Goal: Task Accomplishment & Management: Manage account settings

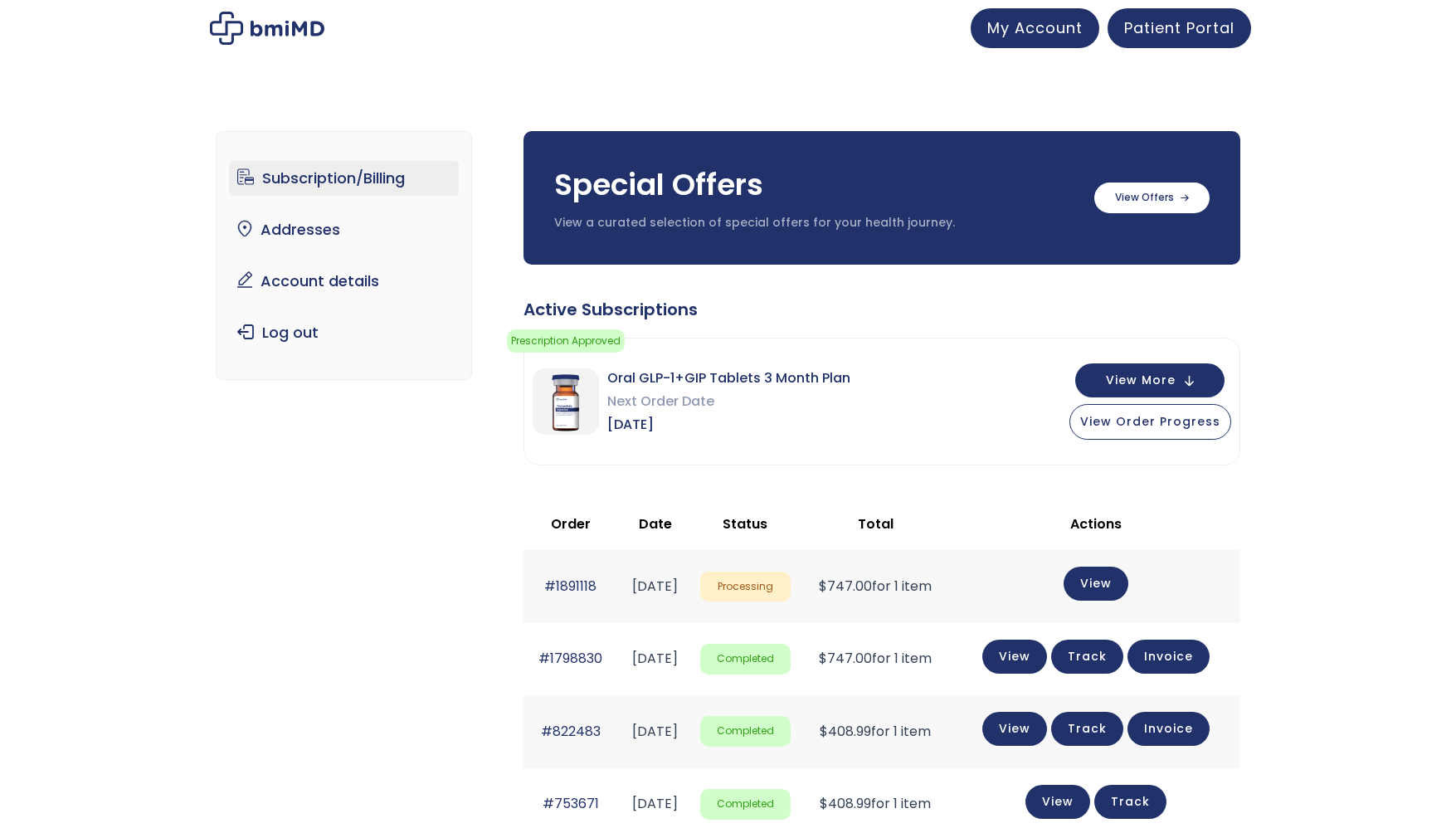
click at [324, 179] on link "Subscription/Billing" at bounding box center [344, 178] width 230 height 35
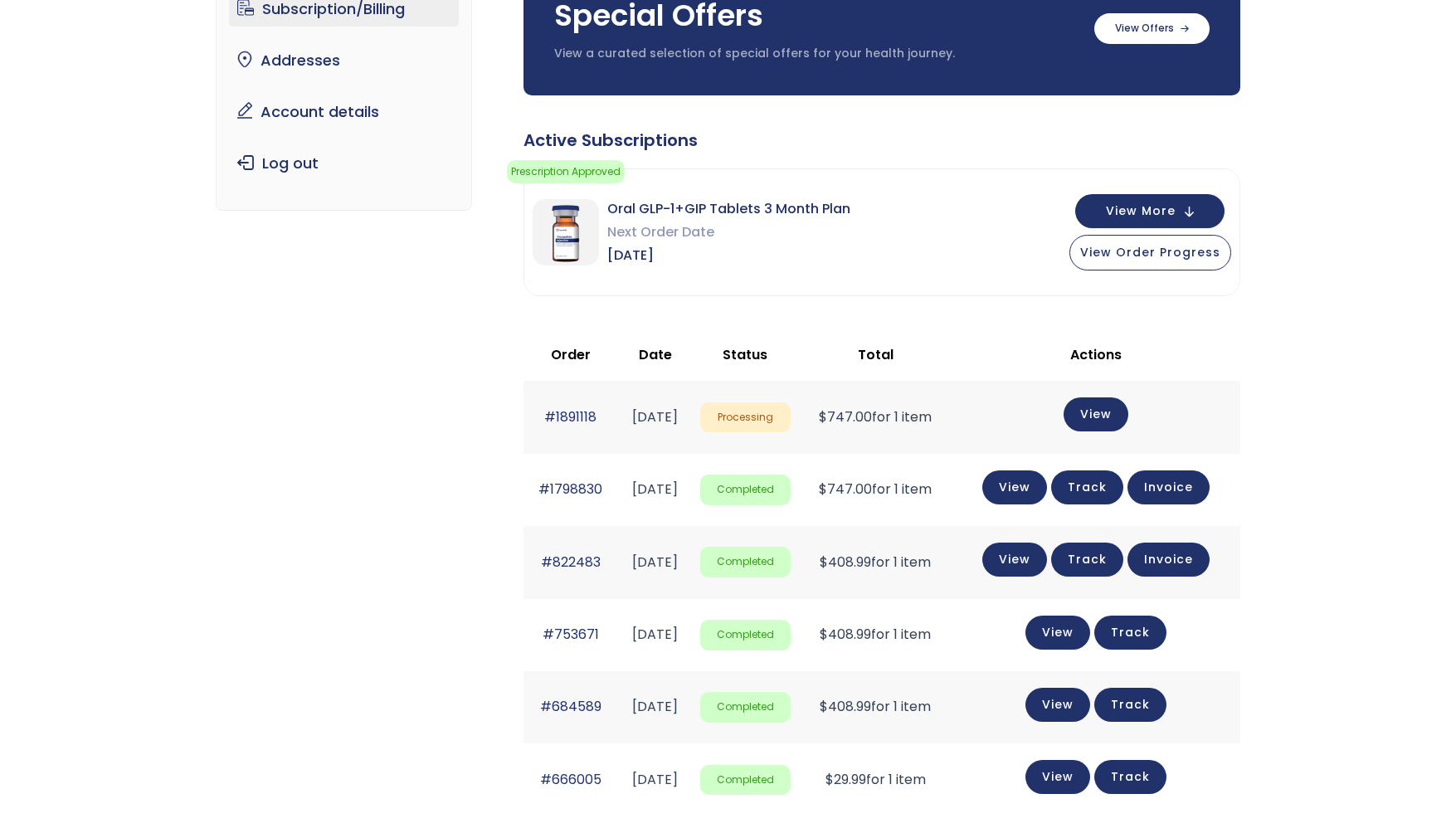
scroll to position [166, 0]
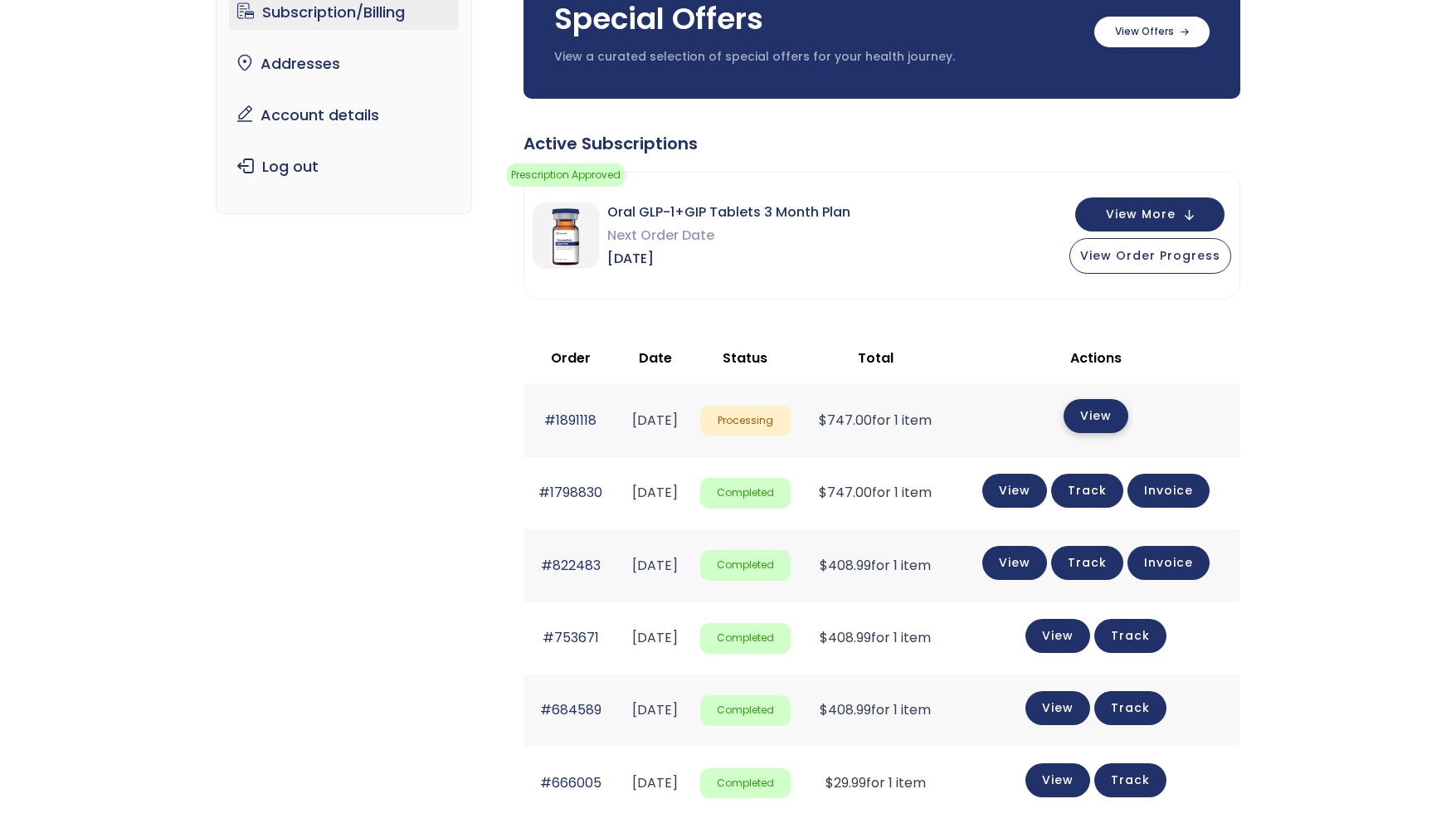
click at [1104, 419] on link "View" at bounding box center [1096, 416] width 65 height 34
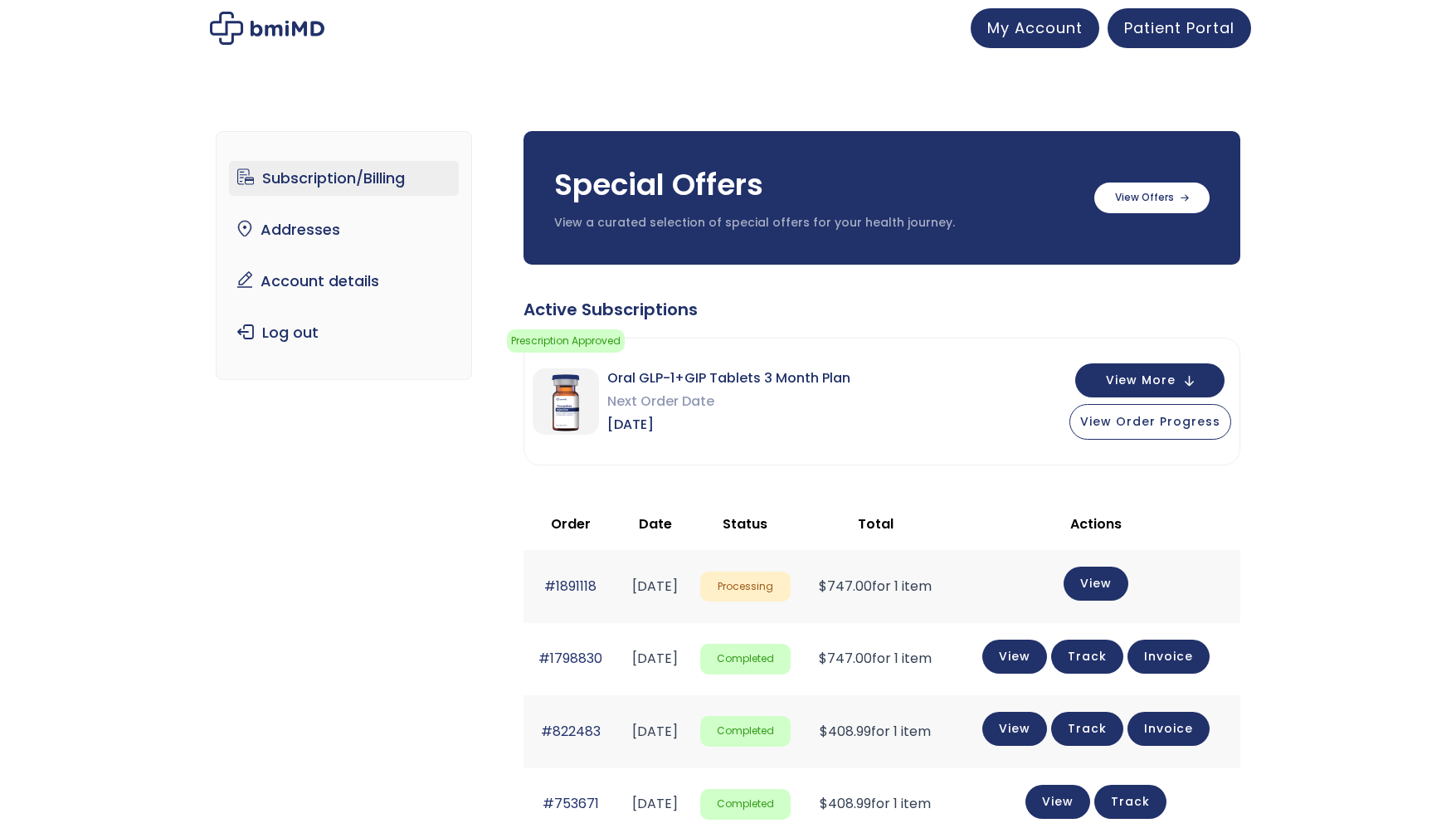
scroll to position [166, 0]
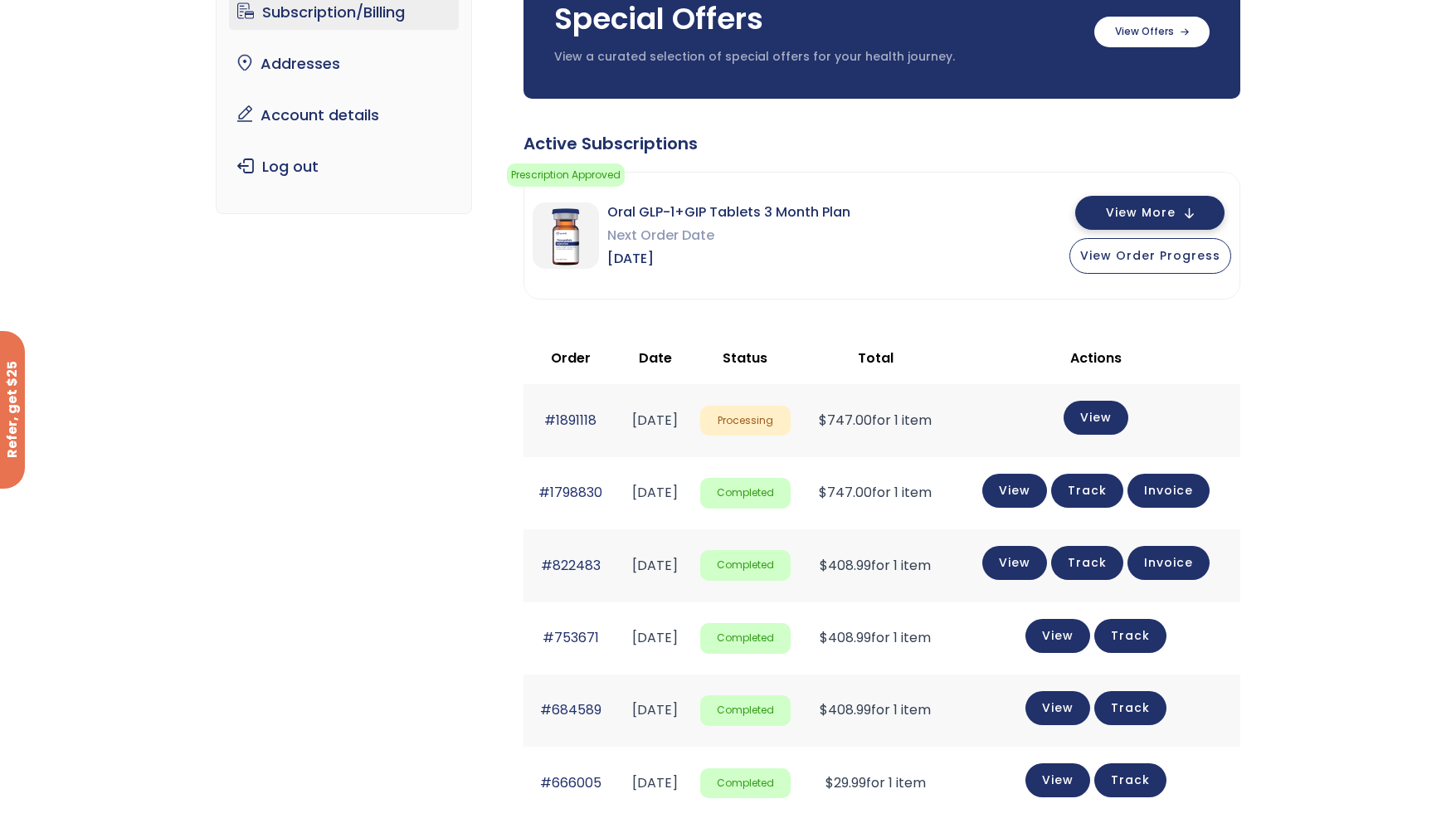
click at [1194, 214] on button "View More" at bounding box center [1150, 213] width 150 height 34
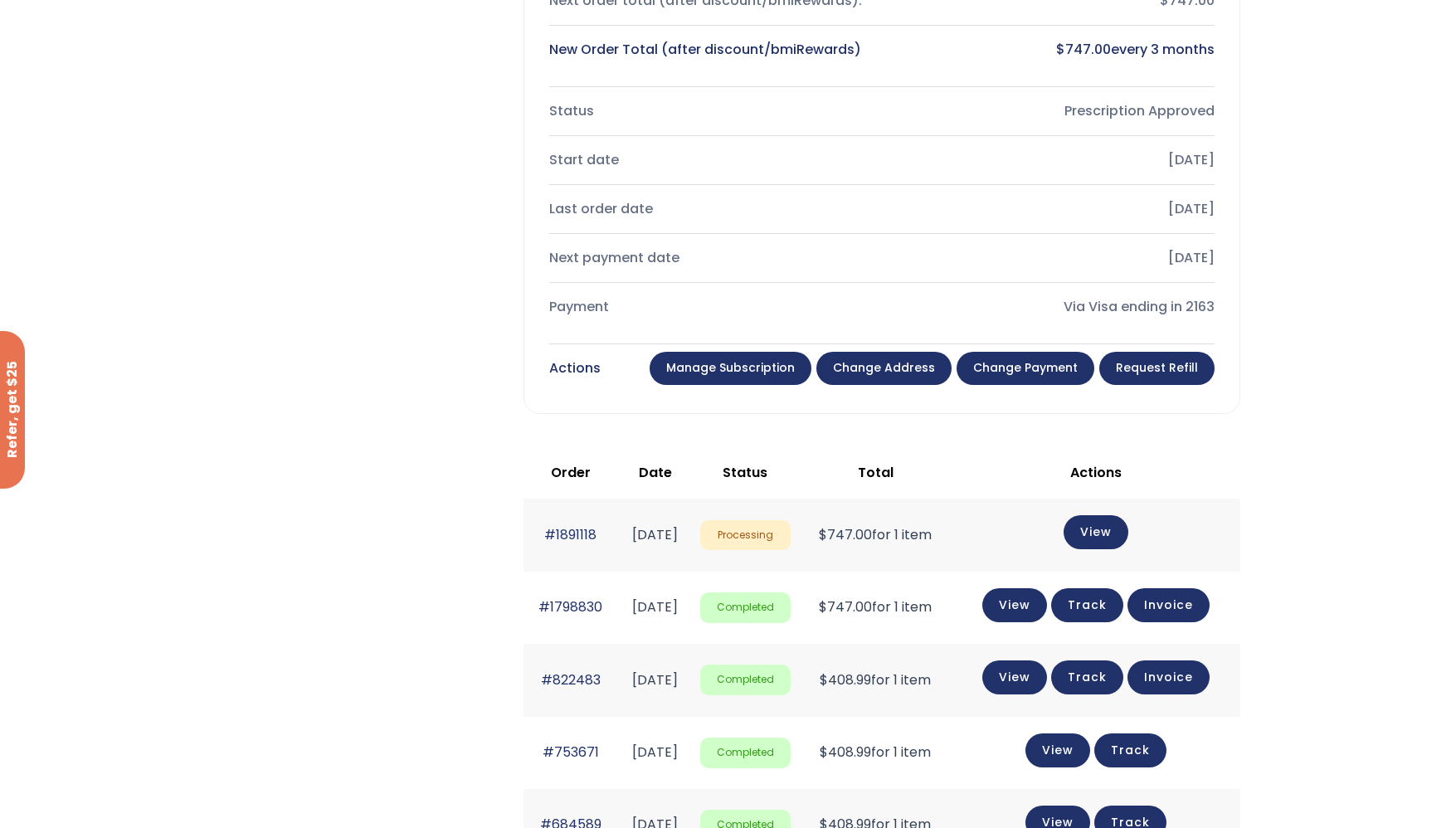
scroll to position [581, 0]
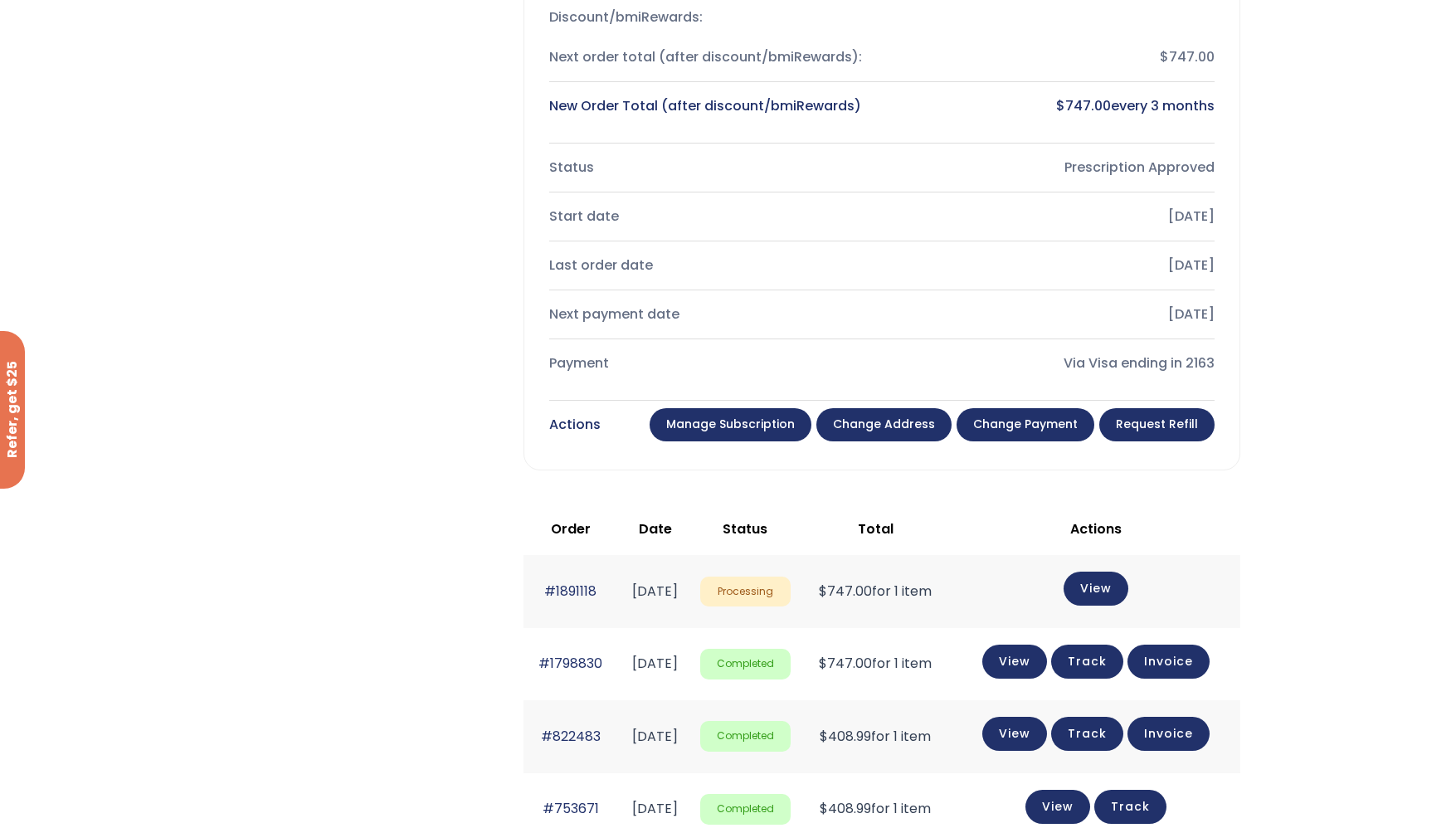
click at [761, 428] on link "Manage Subscription" at bounding box center [730, 425] width 162 height 33
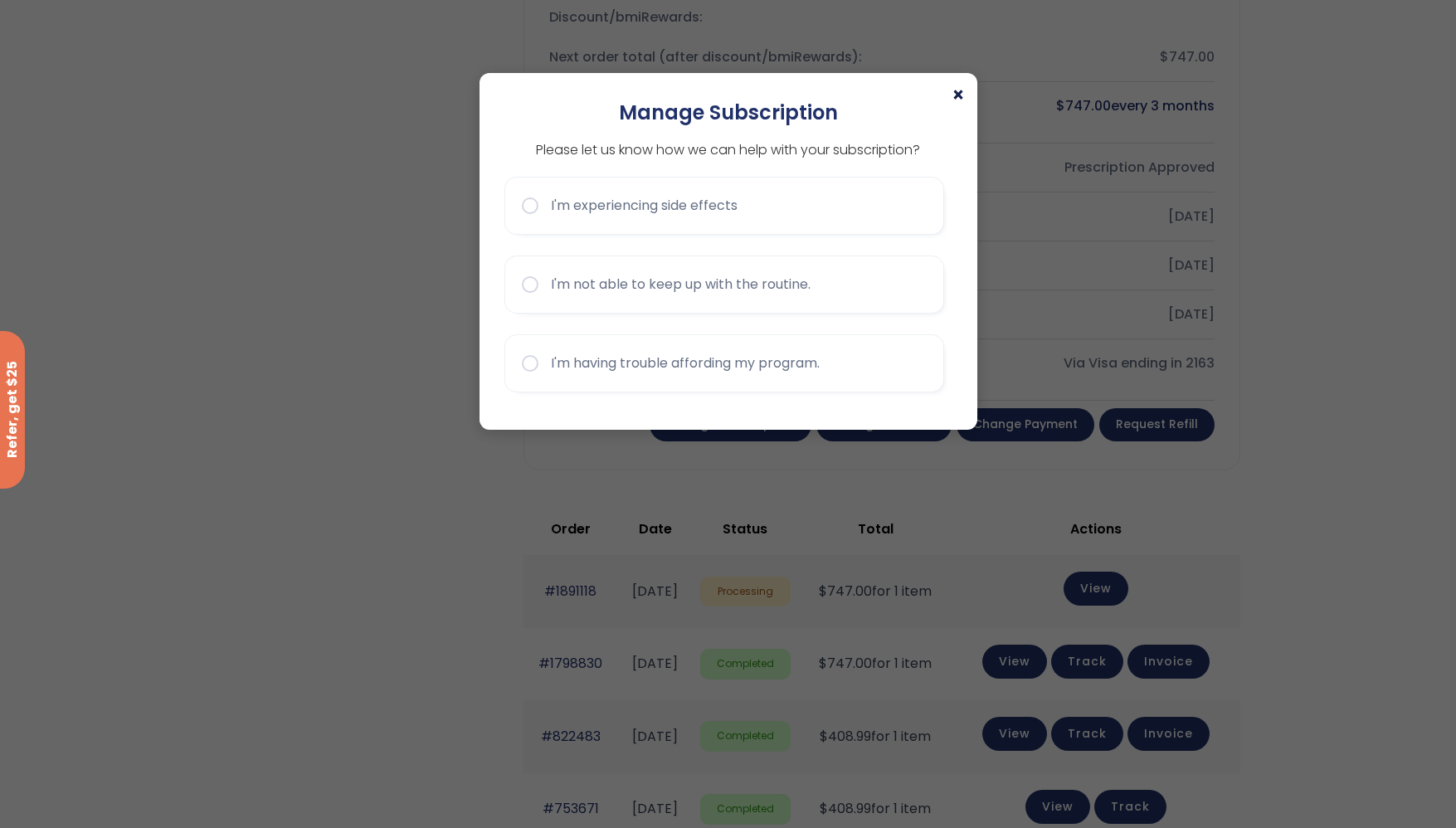
click at [959, 92] on span "×" at bounding box center [958, 96] width 13 height 20
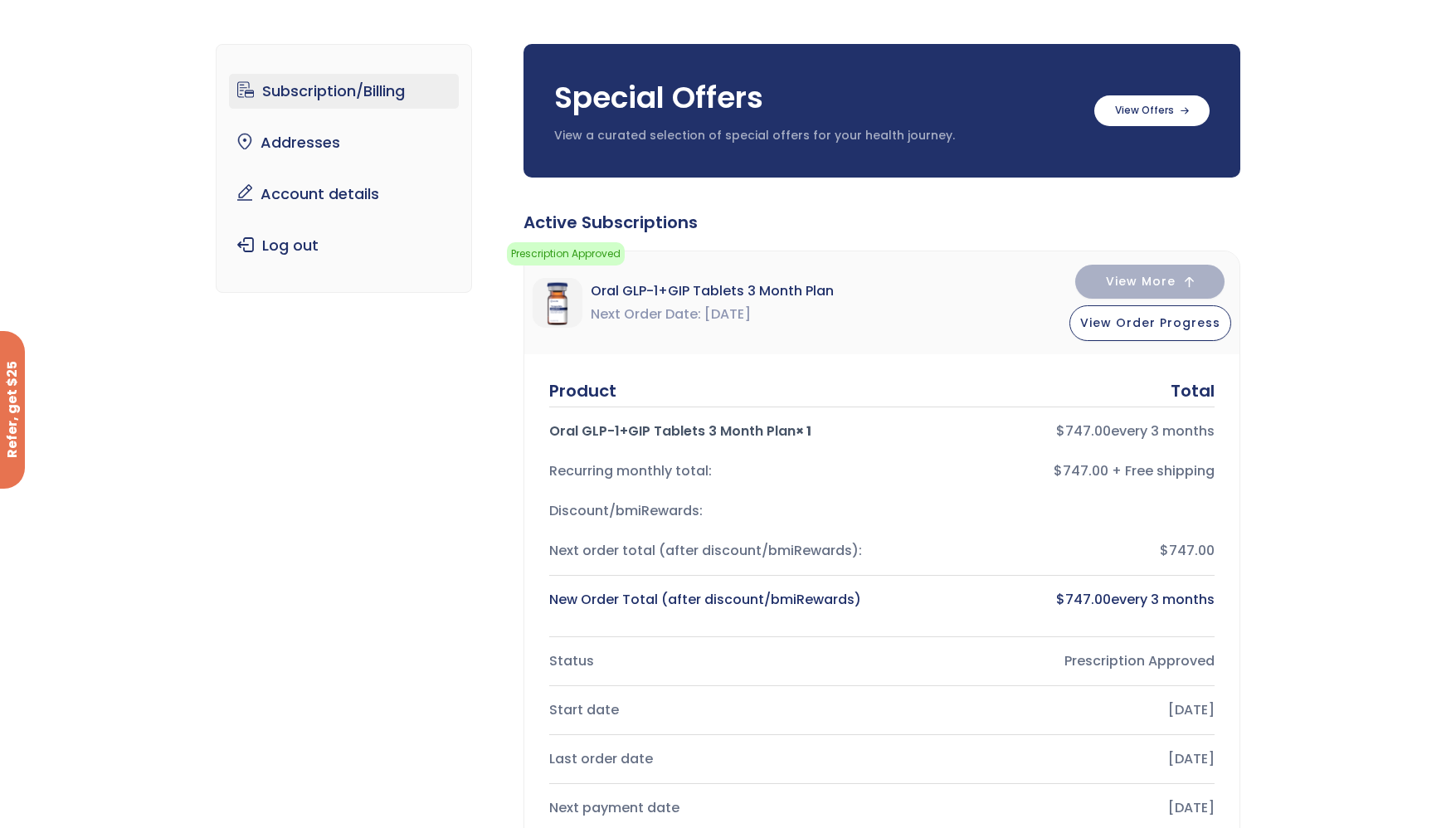
scroll to position [83, 0]
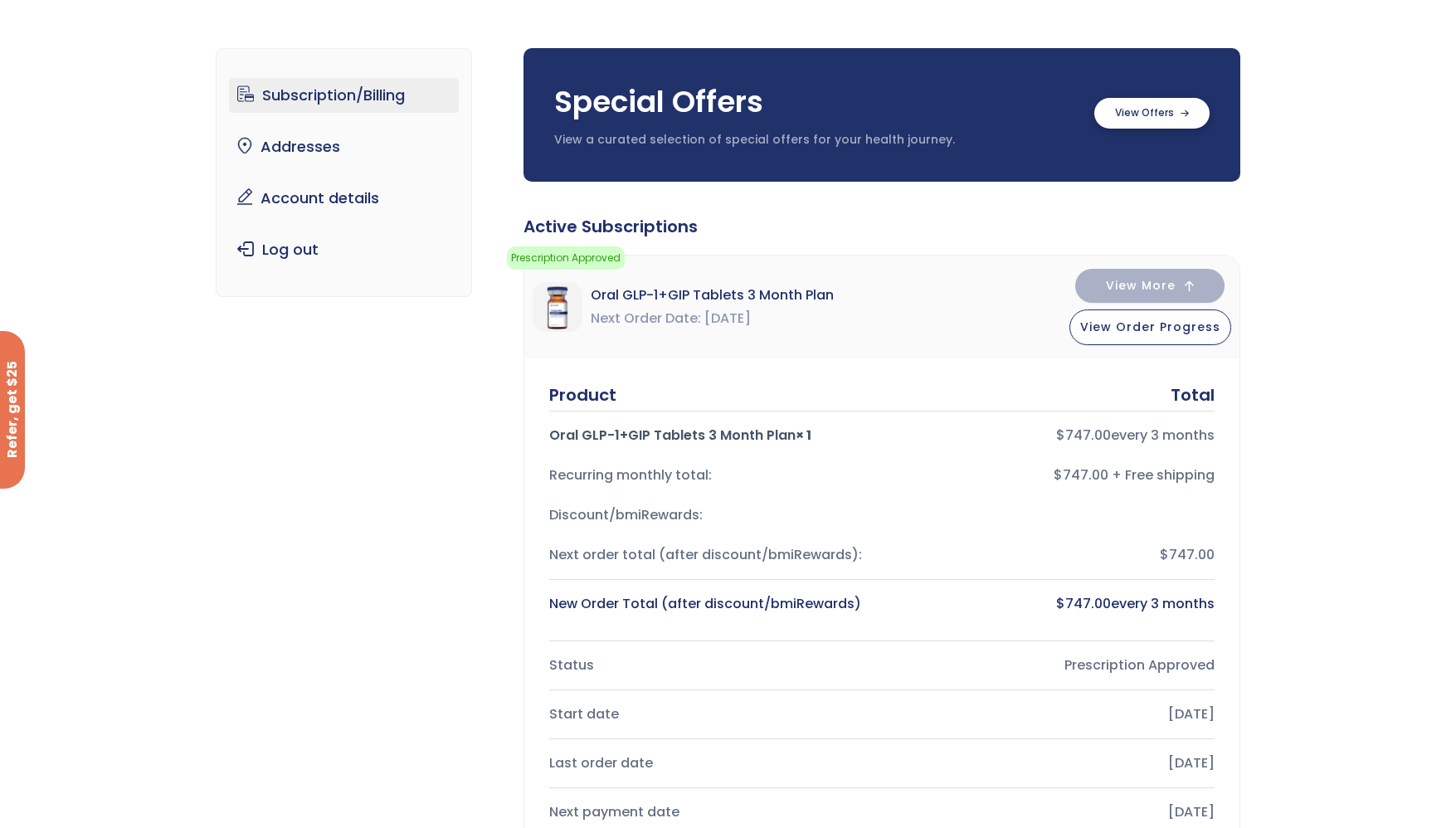
click at [1150, 123] on label at bounding box center [1152, 113] width 115 height 30
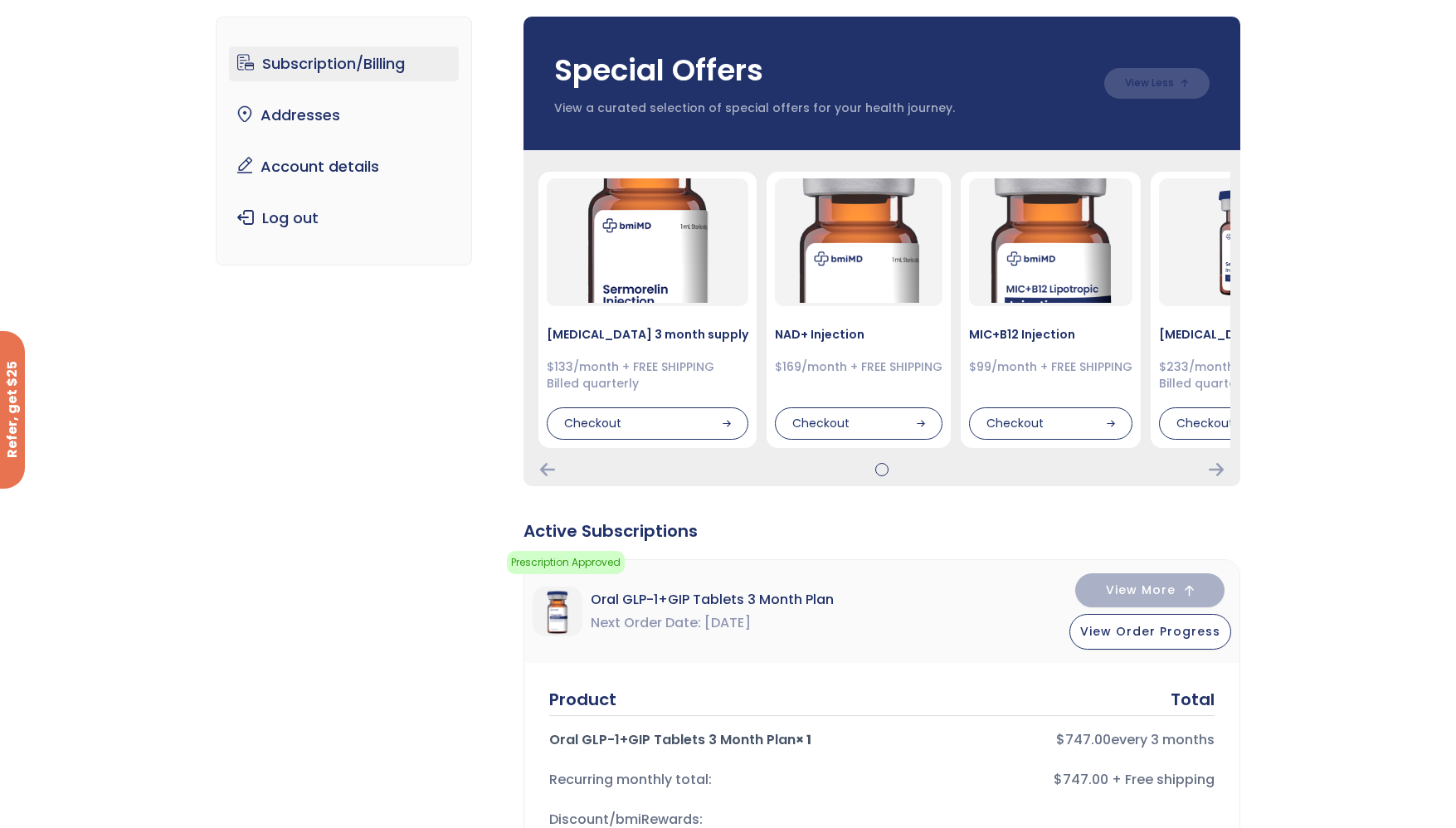
scroll to position [166, 0]
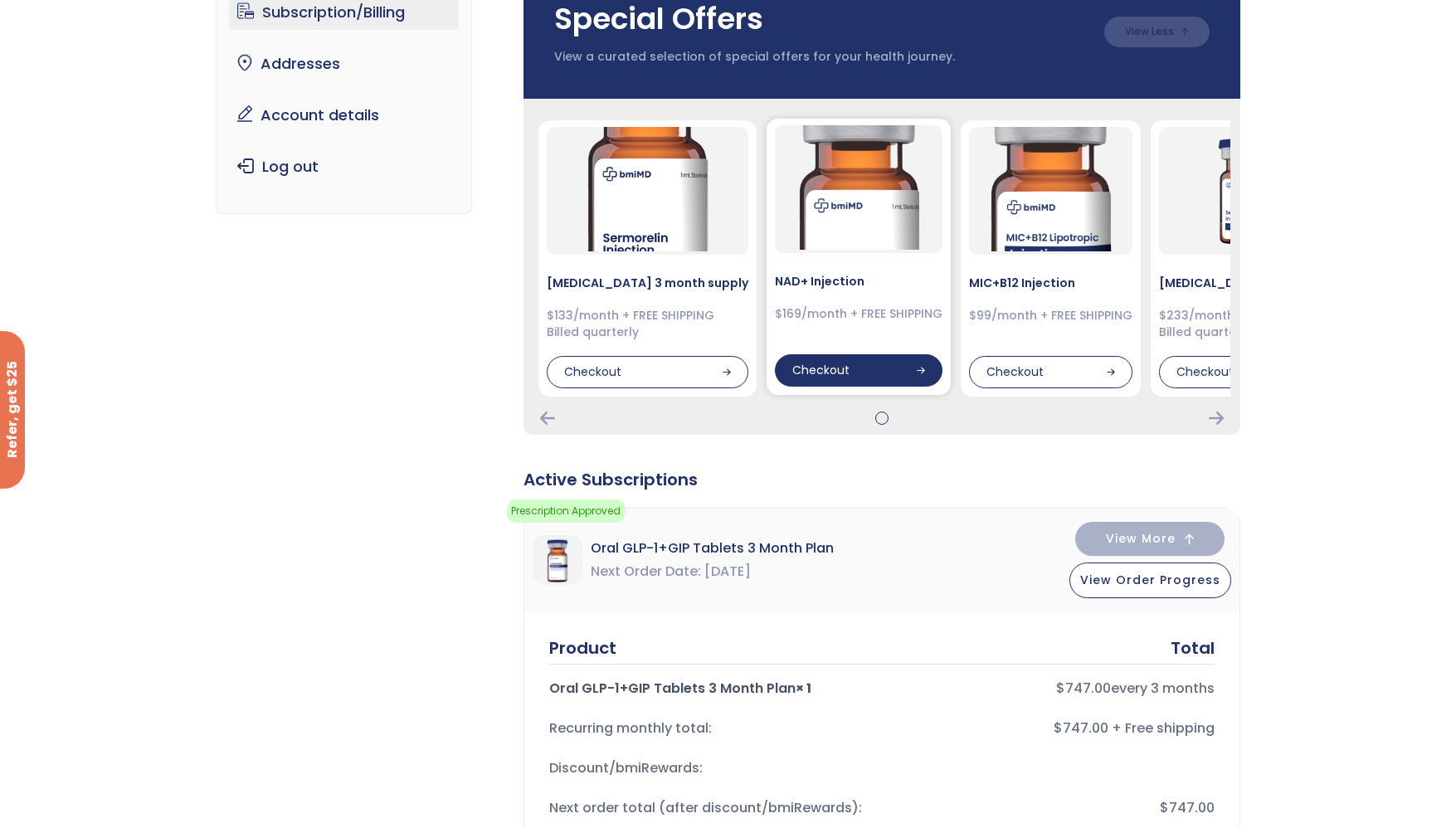
click at [849, 373] on div "Checkout" at bounding box center [858, 371] width 167 height 33
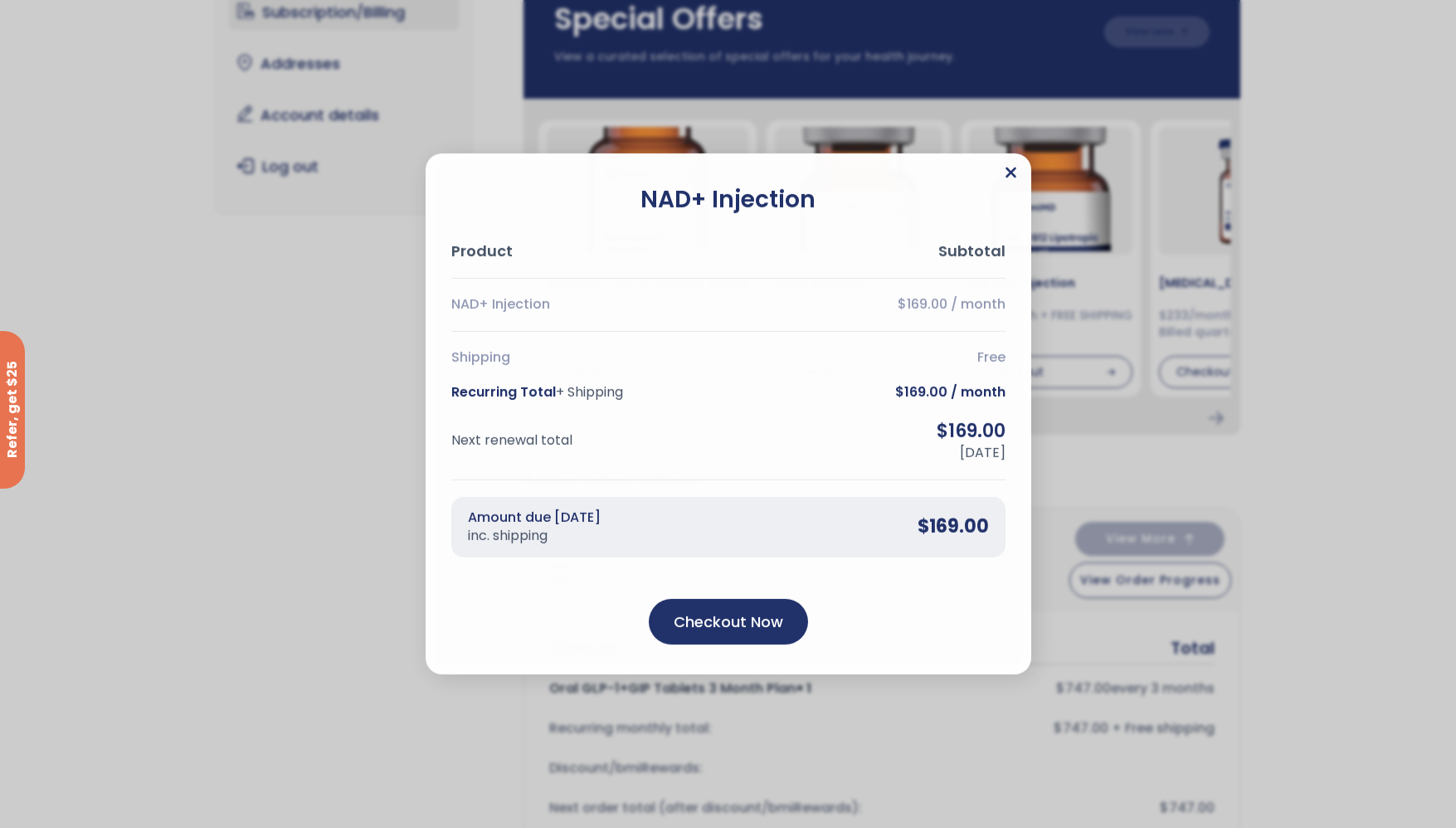
click at [1011, 177] on icon "Close" at bounding box center [1011, 173] width 12 height 17
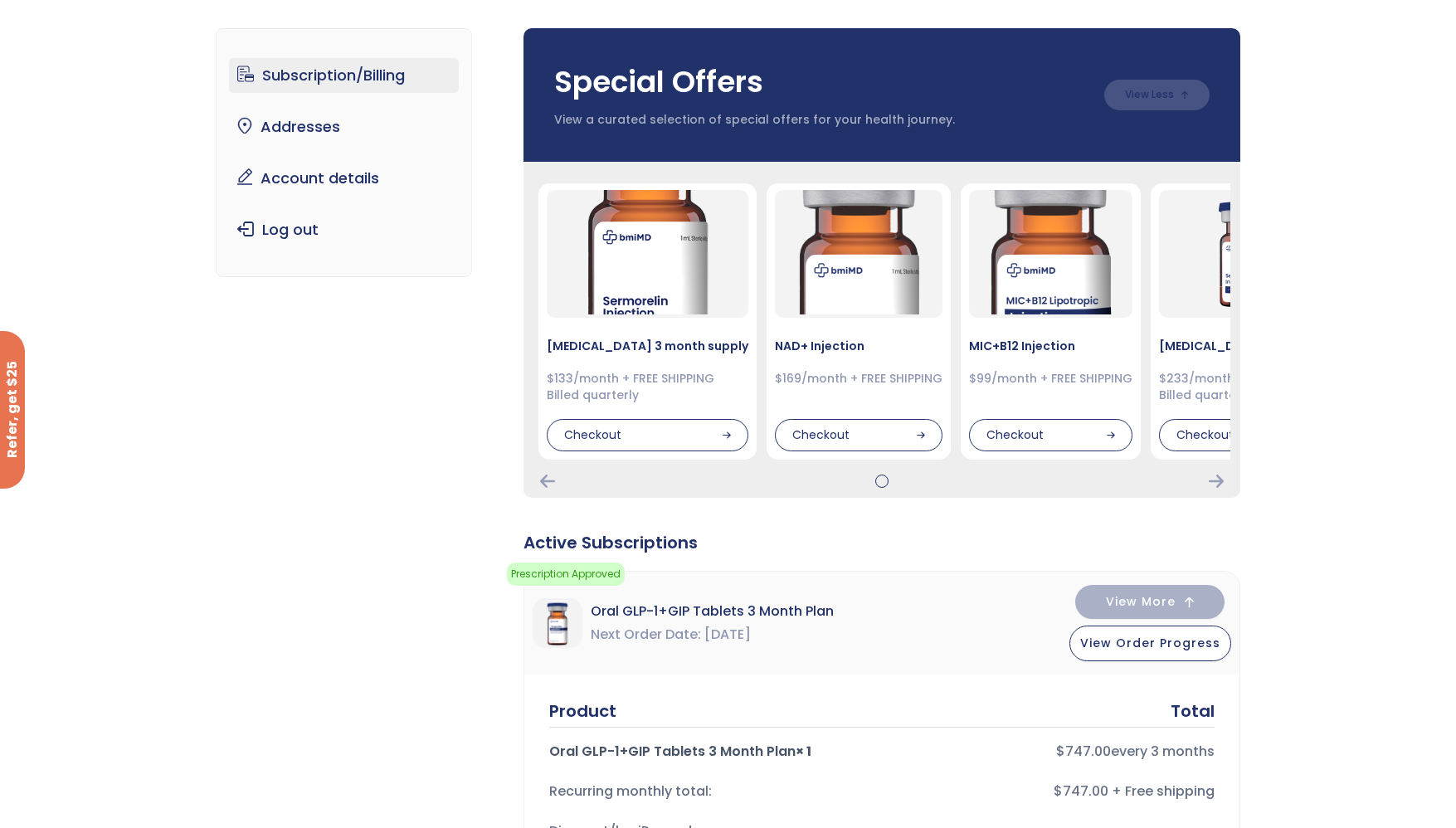
scroll to position [0, 0]
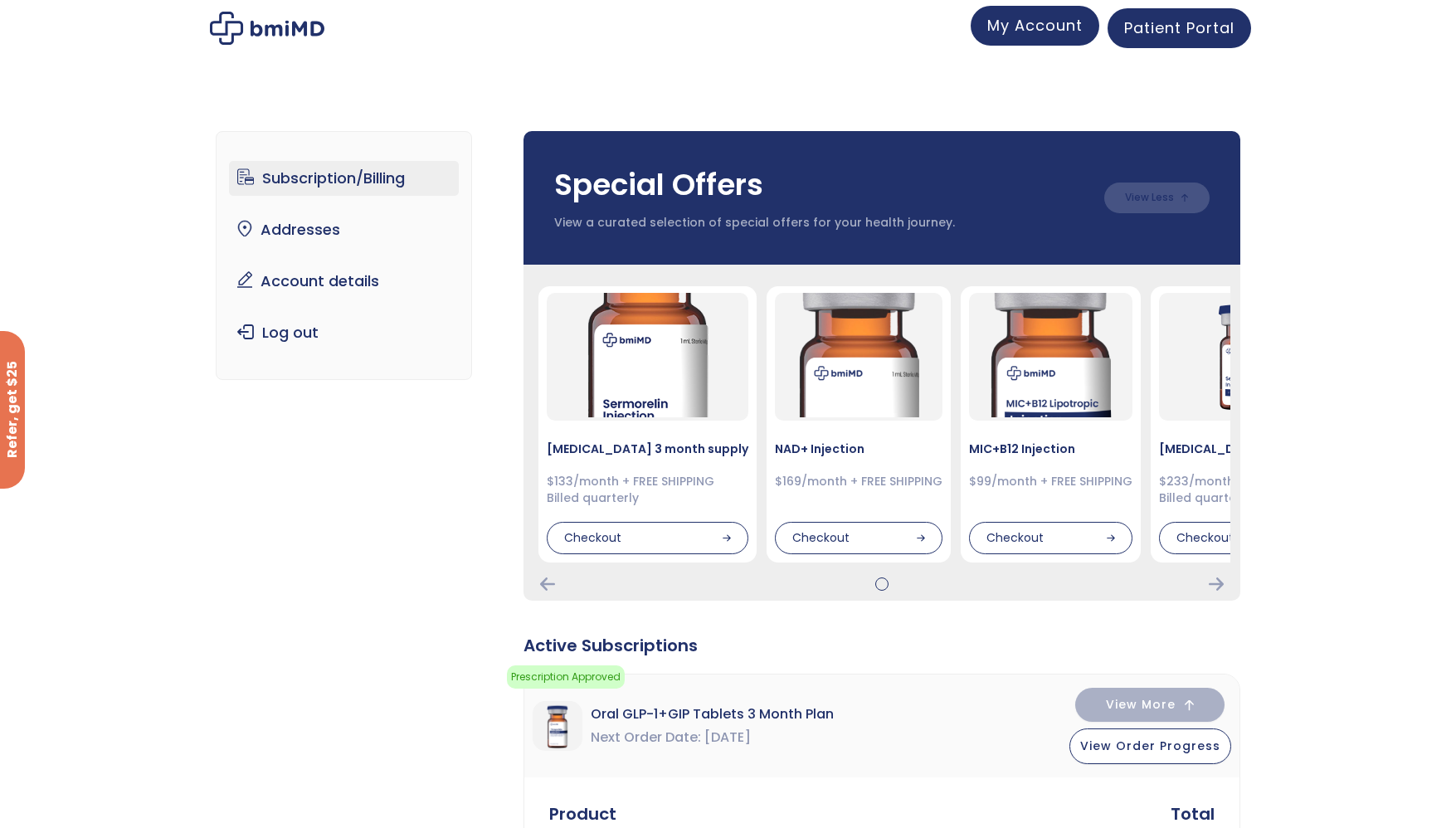
click at [1017, 29] on span "My Account" at bounding box center [1035, 25] width 95 height 20
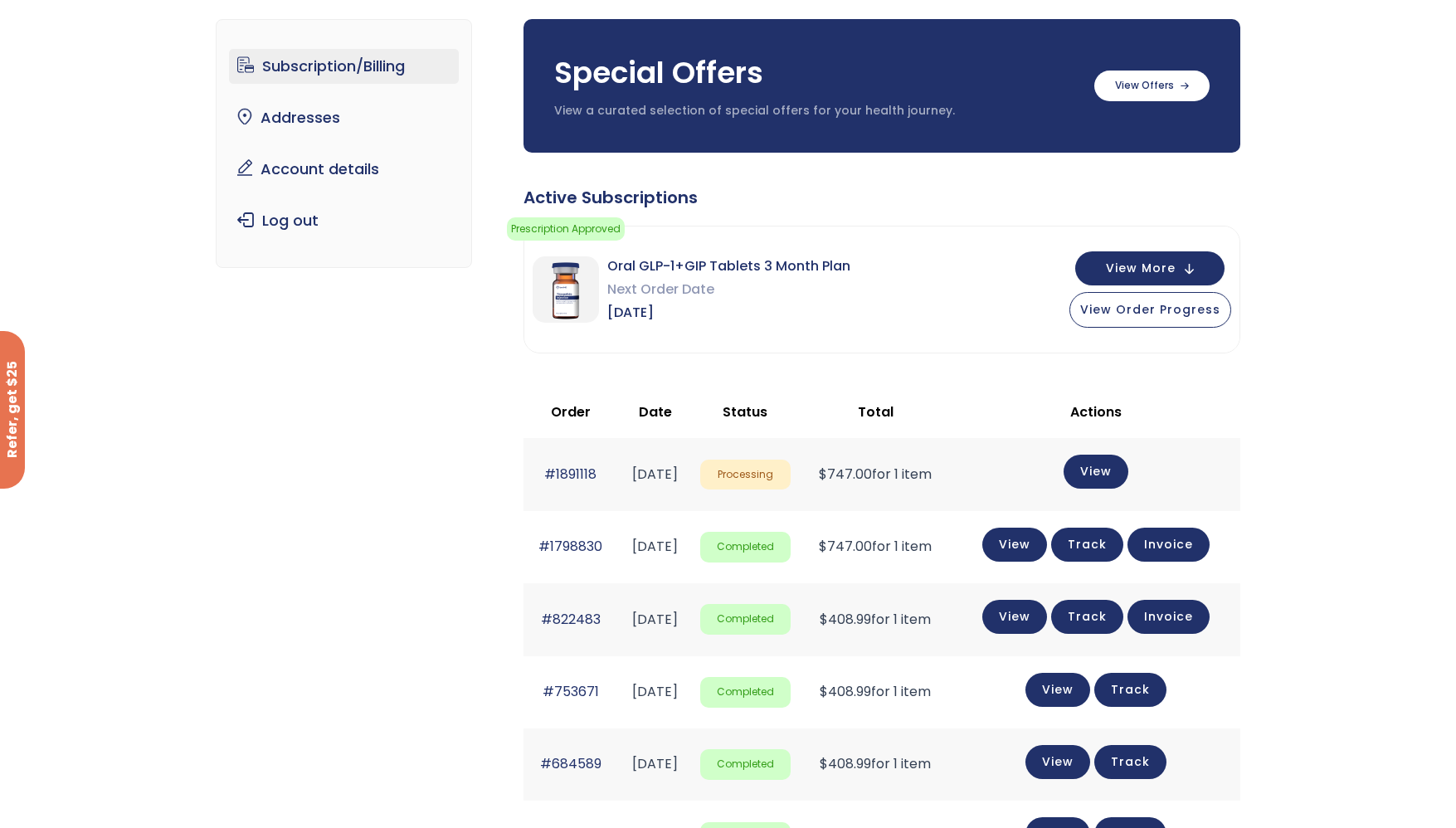
scroll to position [108, 0]
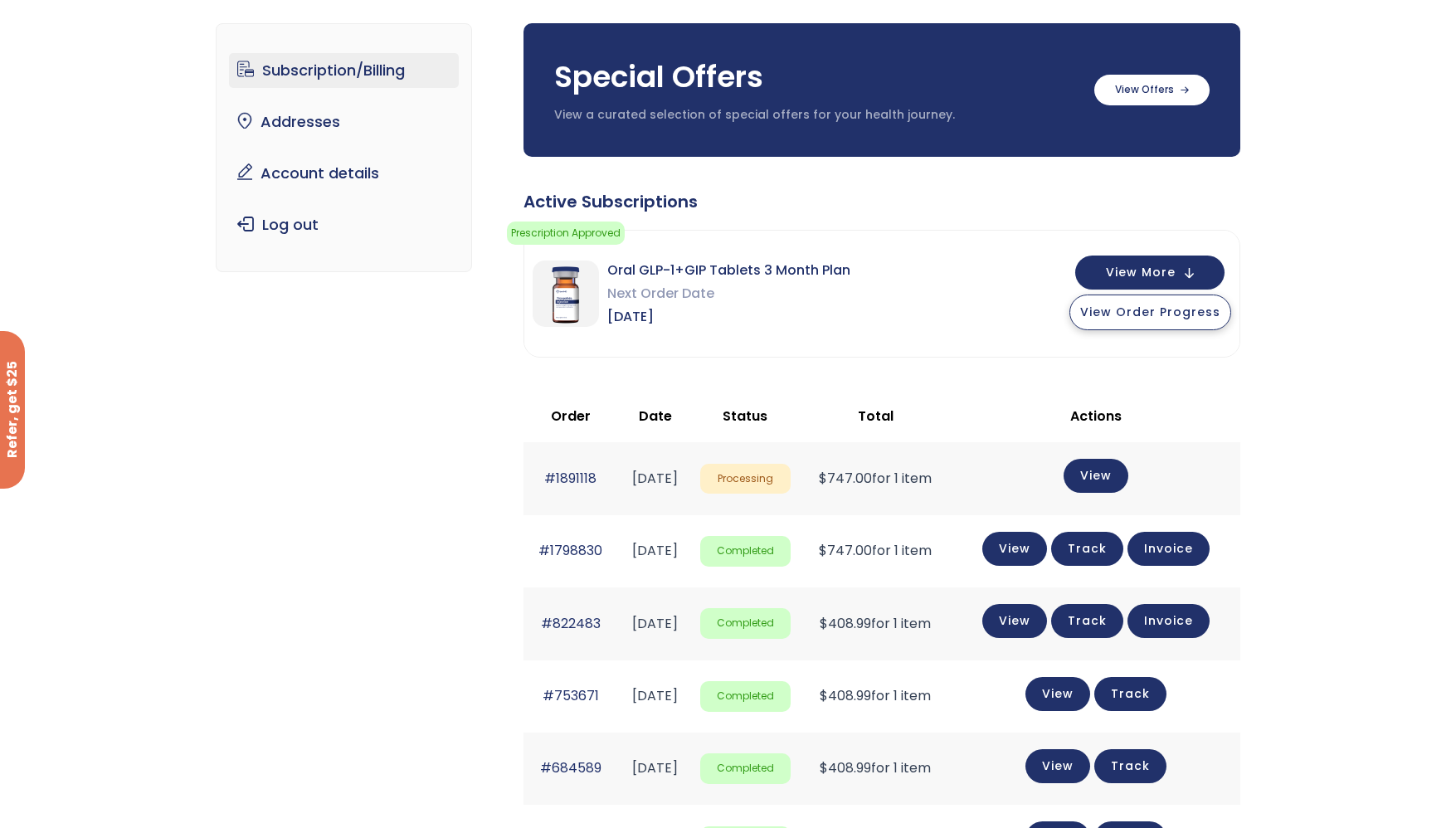
click at [1152, 308] on span "View Order Progress" at bounding box center [1150, 312] width 140 height 17
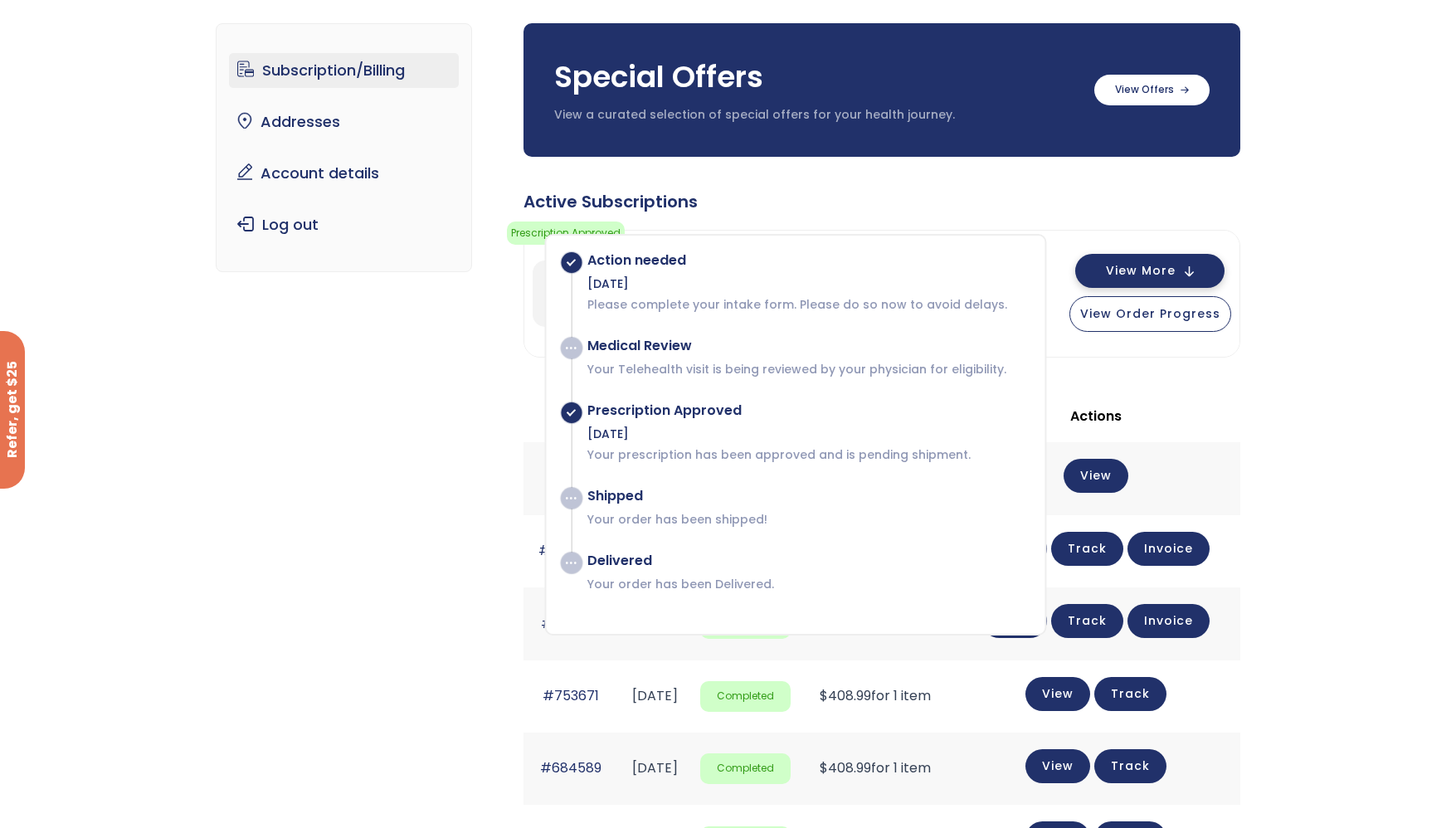
click at [1162, 270] on span "View More" at bounding box center [1140, 271] width 69 height 11
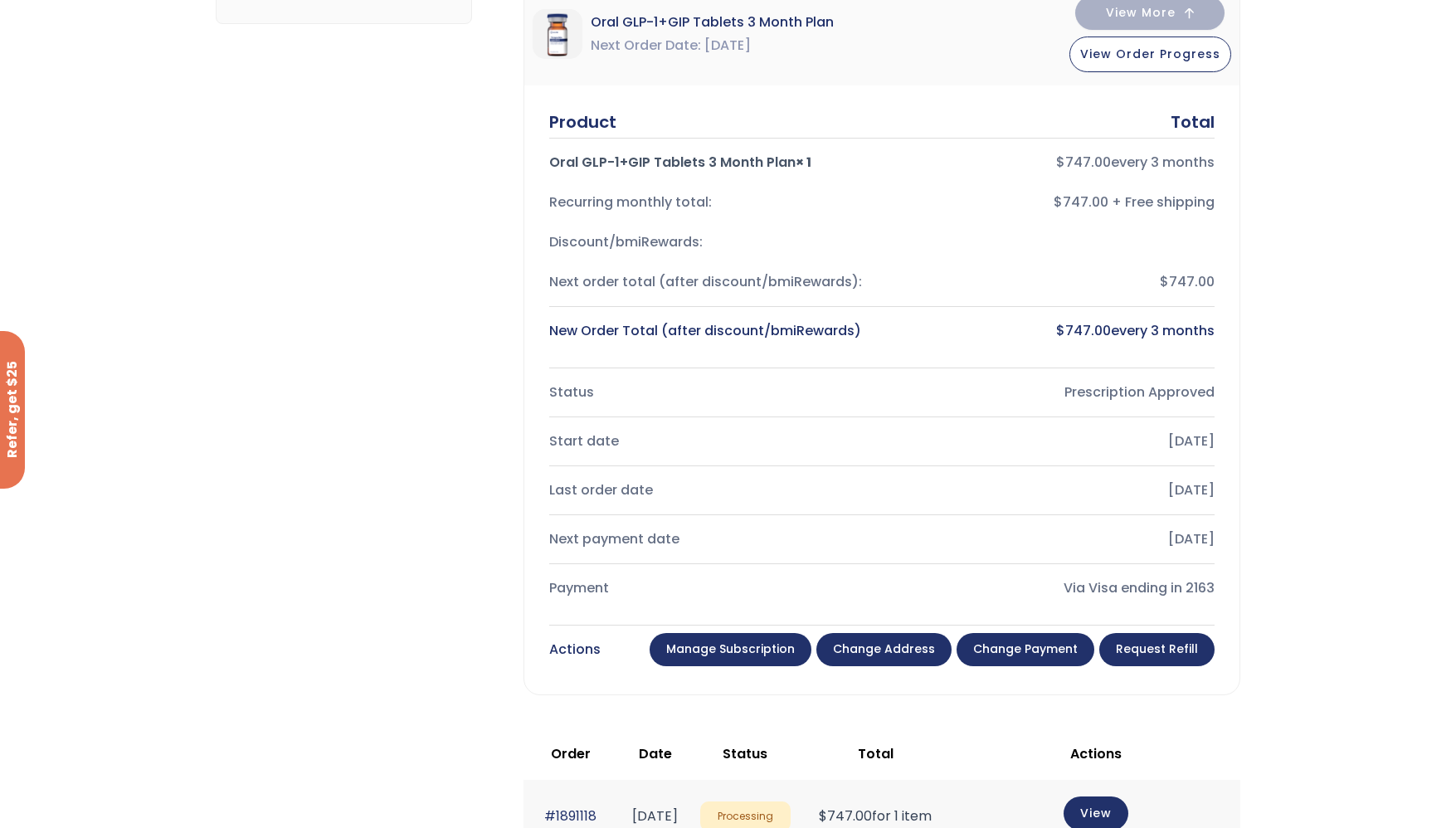
scroll to position [440, 0]
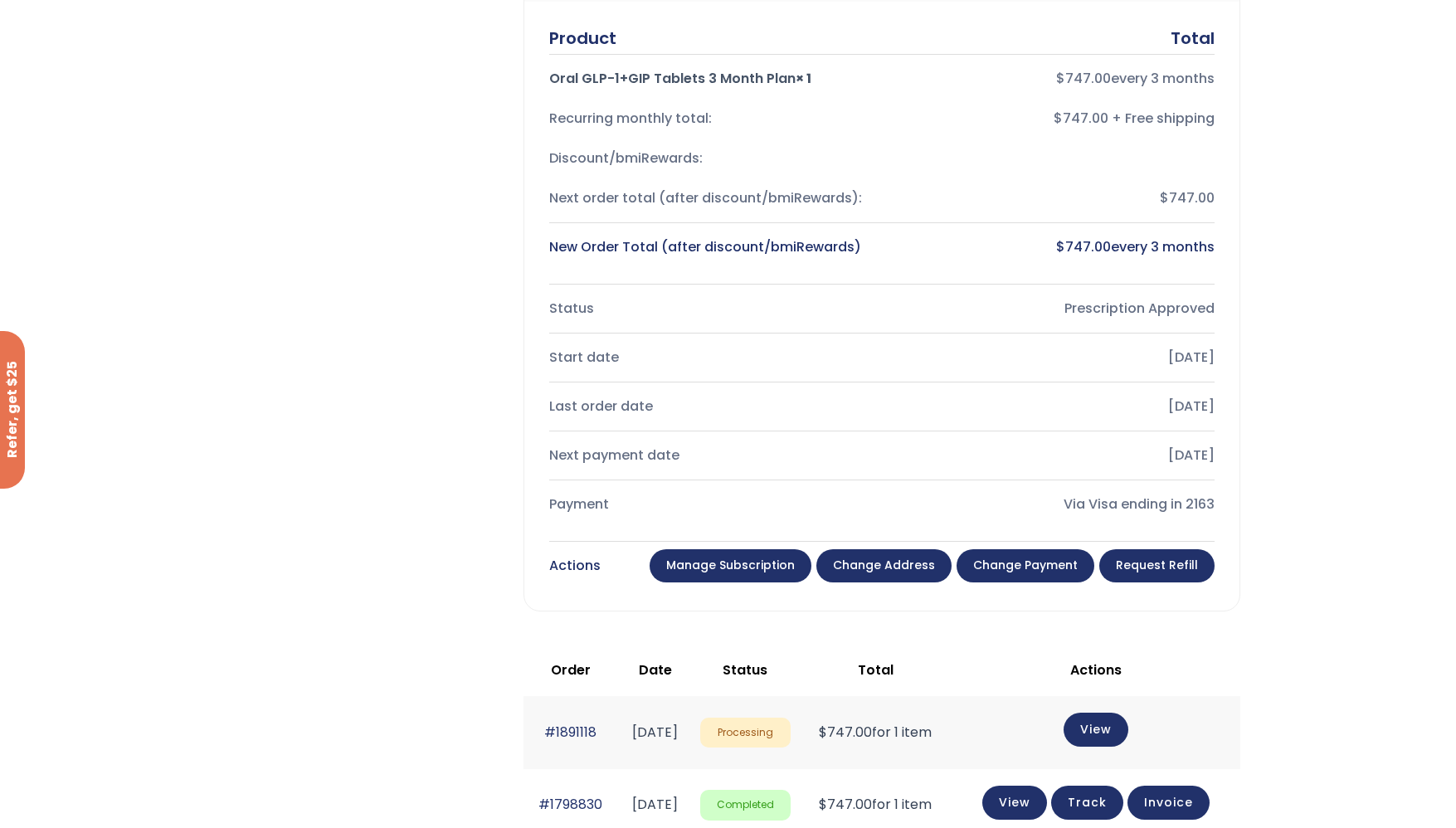
click at [754, 566] on link "Manage Subscription" at bounding box center [730, 566] width 162 height 33
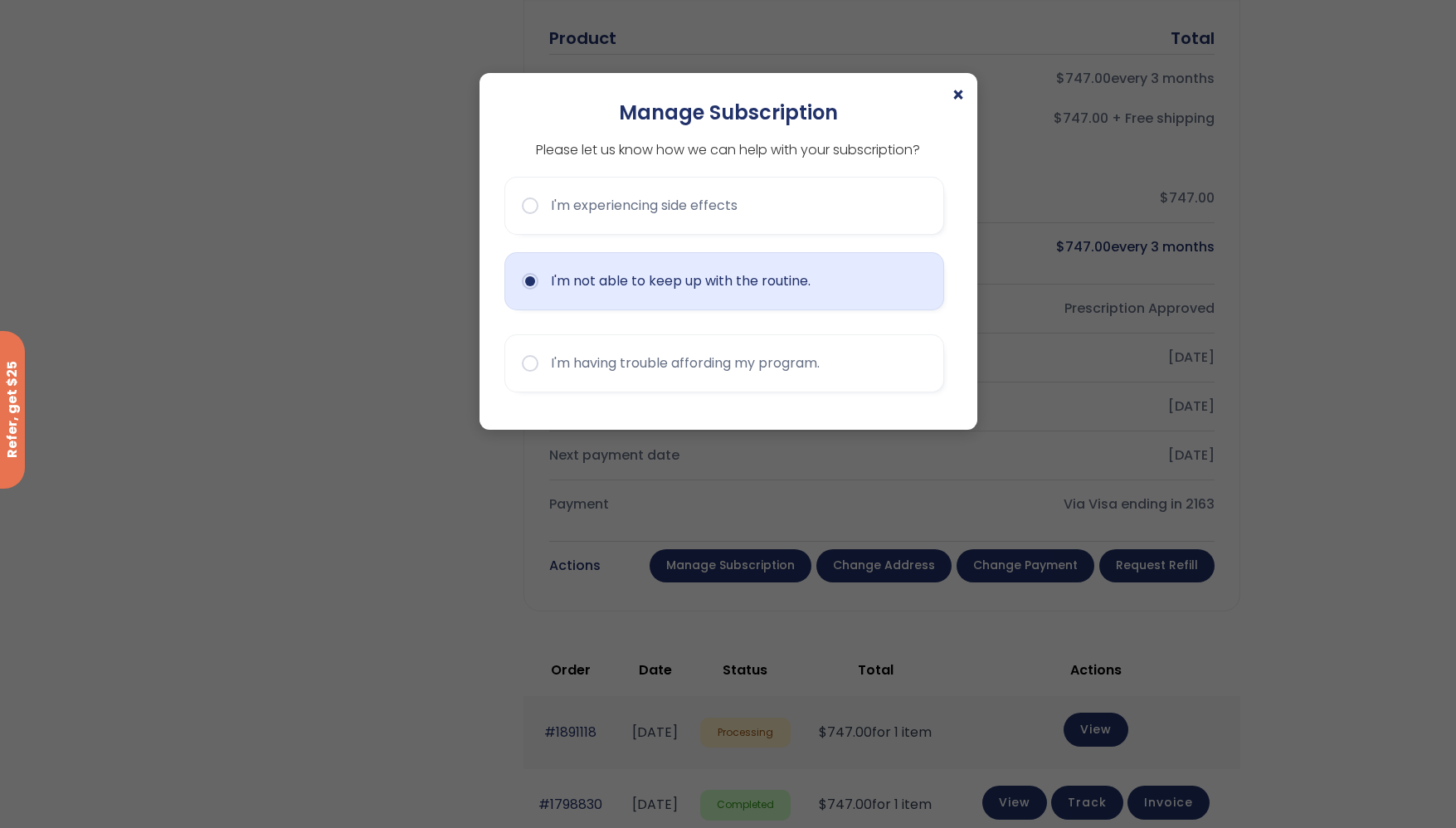
click at [686, 286] on button "I'm not able to keep up with the routine." at bounding box center [724, 281] width 440 height 58
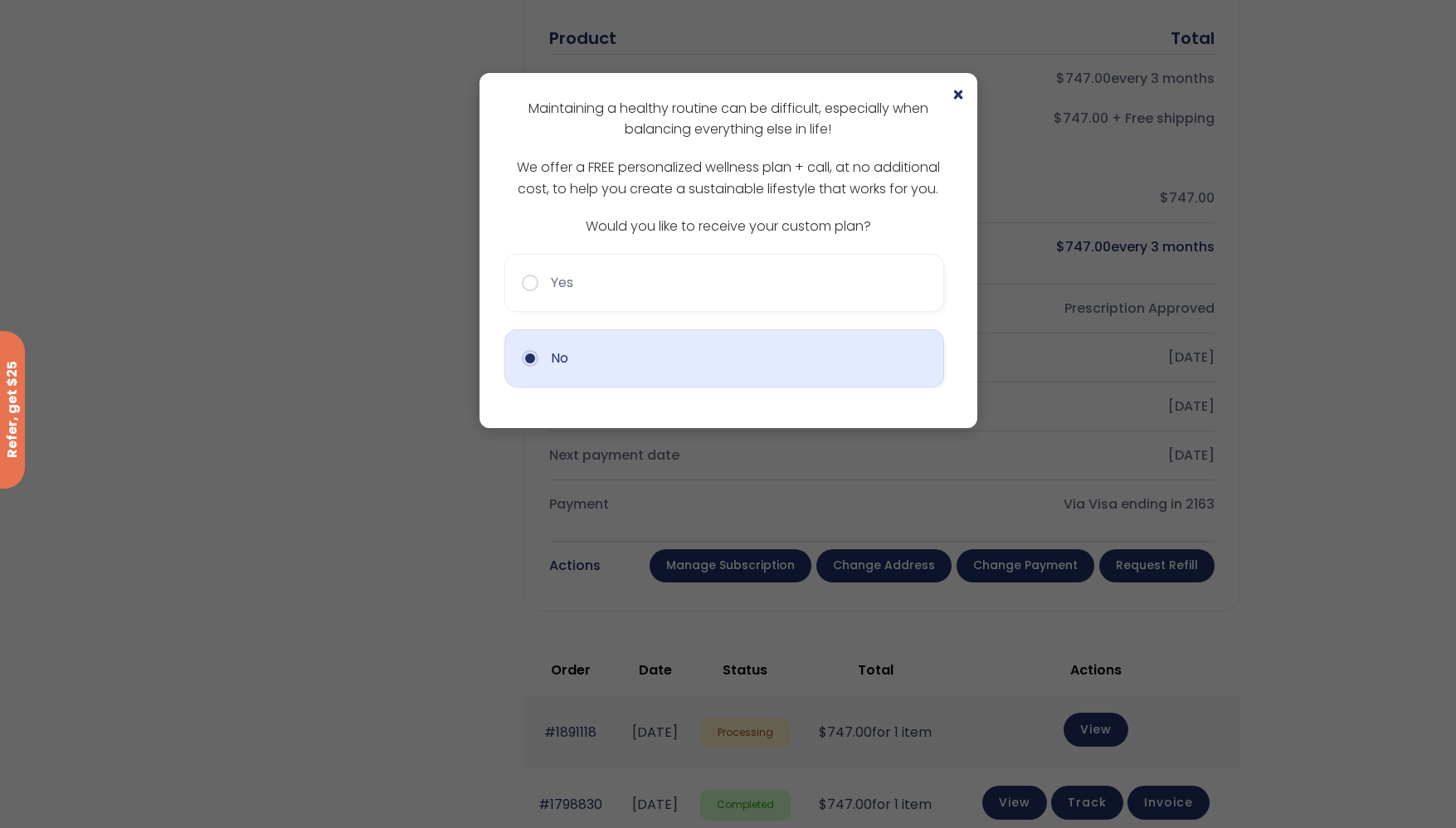
click at [646, 362] on button "No" at bounding box center [724, 359] width 440 height 58
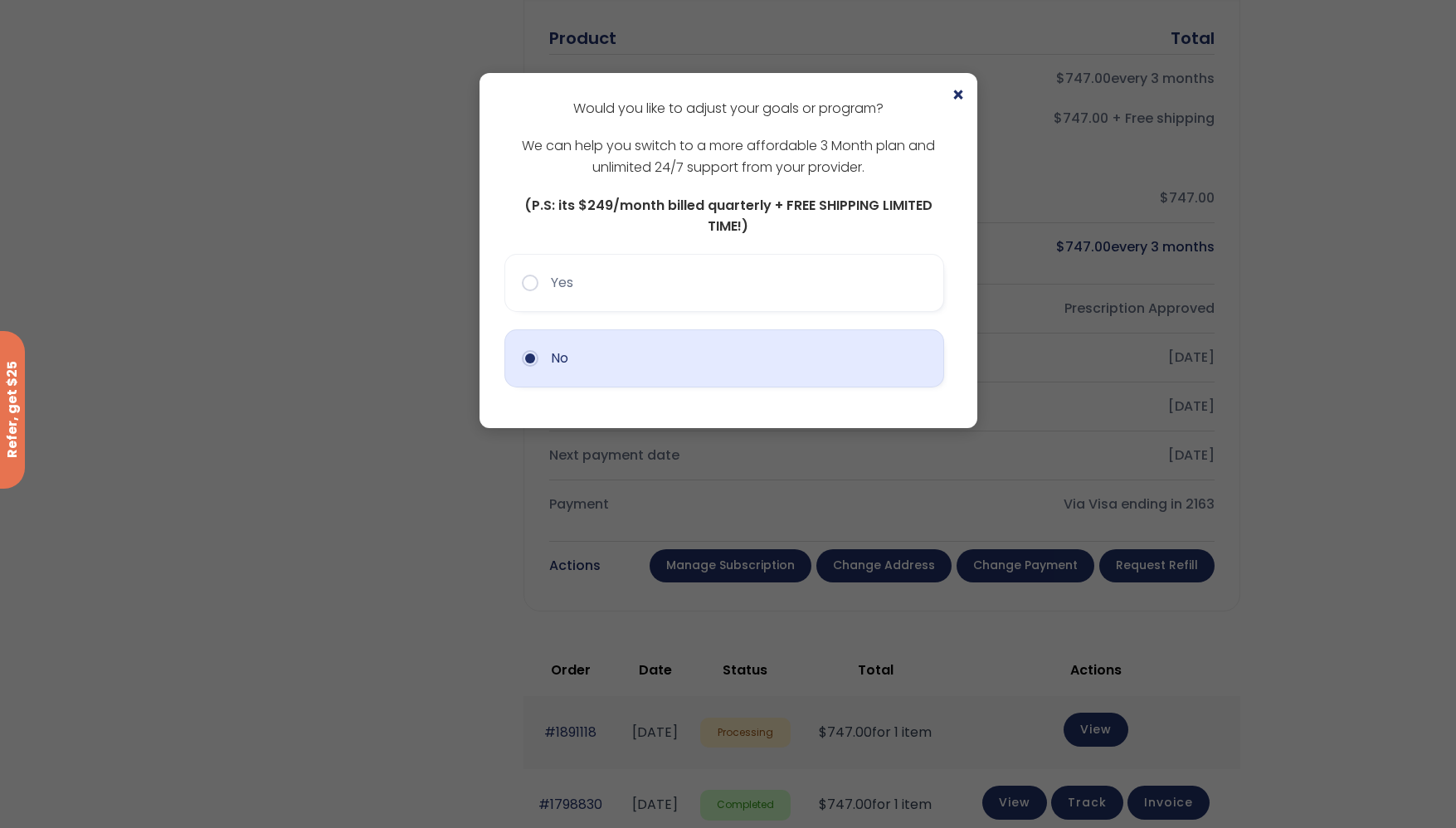
click at [577, 368] on button "No" at bounding box center [724, 359] width 440 height 58
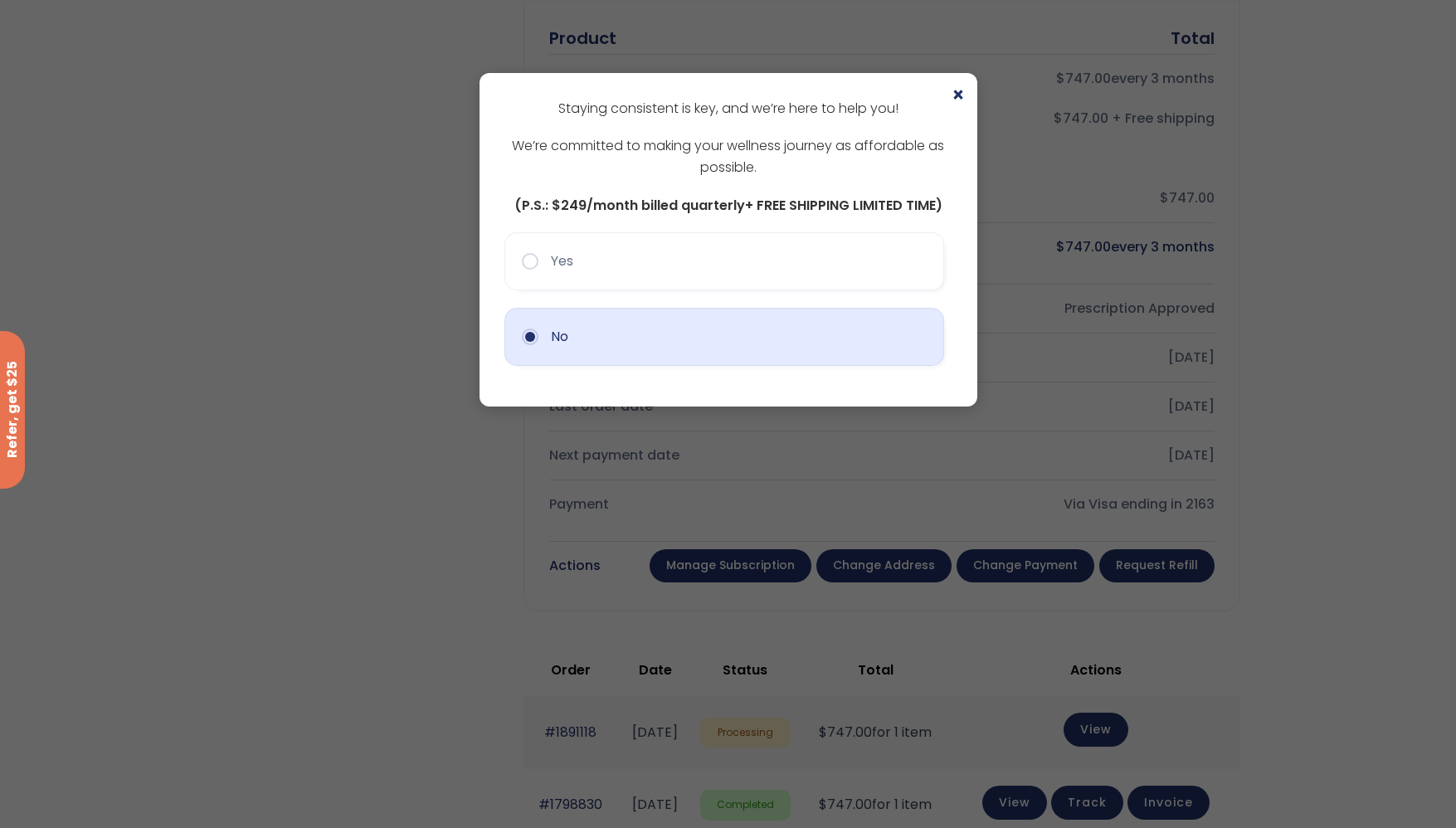
click at [553, 335] on button "No" at bounding box center [724, 336] width 440 height 58
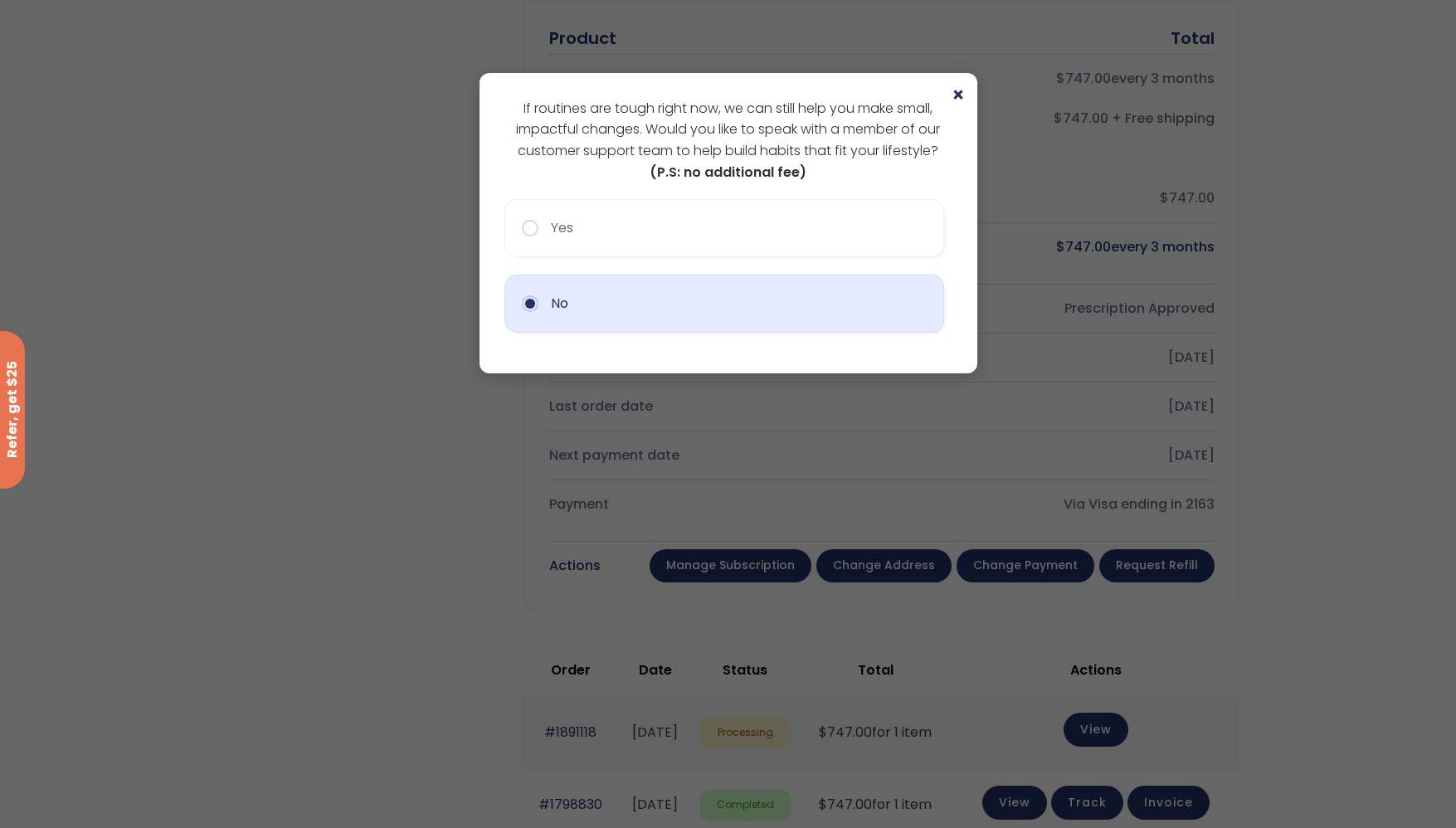
click at [567, 300] on button "No" at bounding box center [724, 303] width 440 height 58
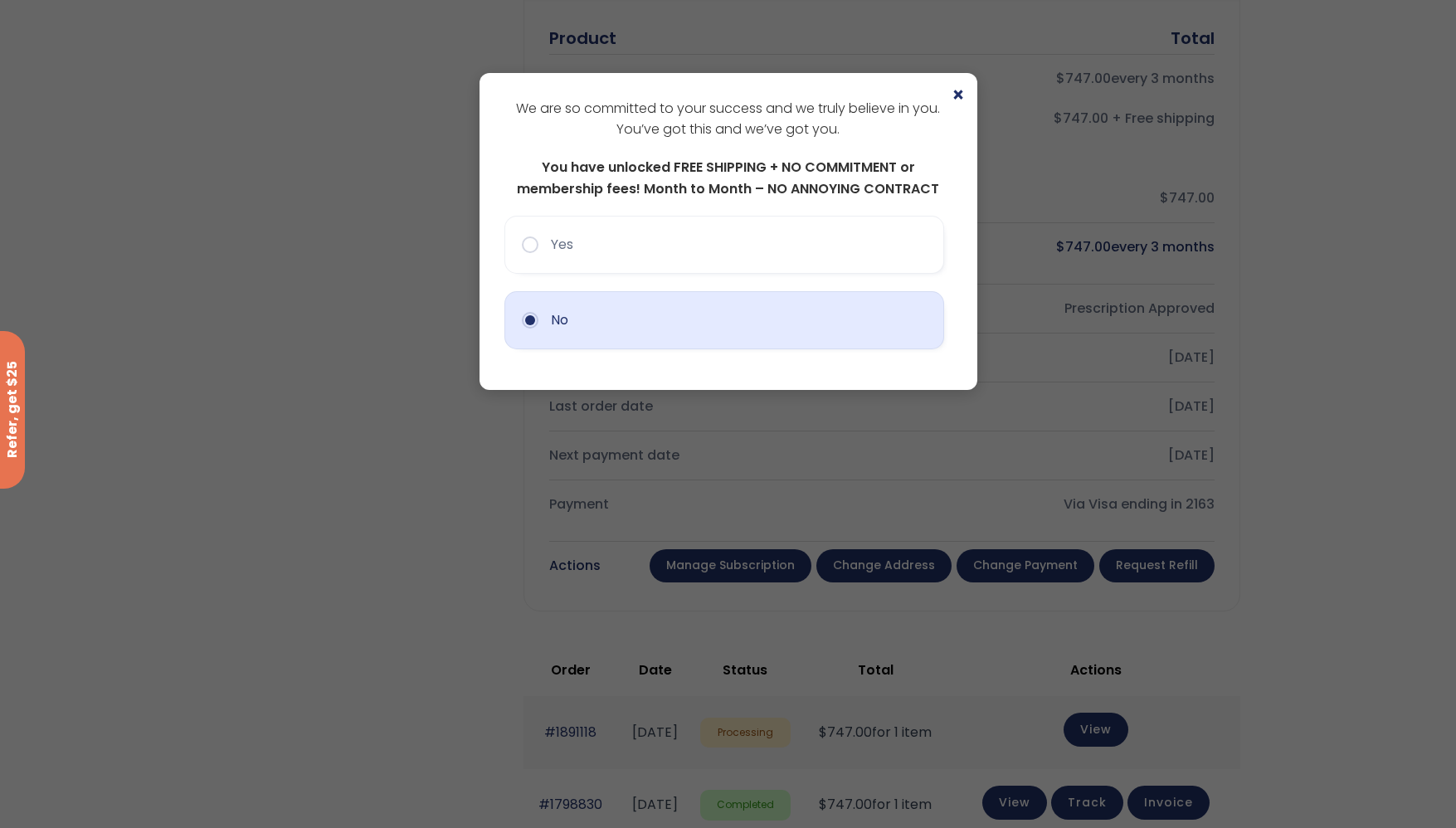
click at [555, 320] on button "No" at bounding box center [724, 320] width 440 height 58
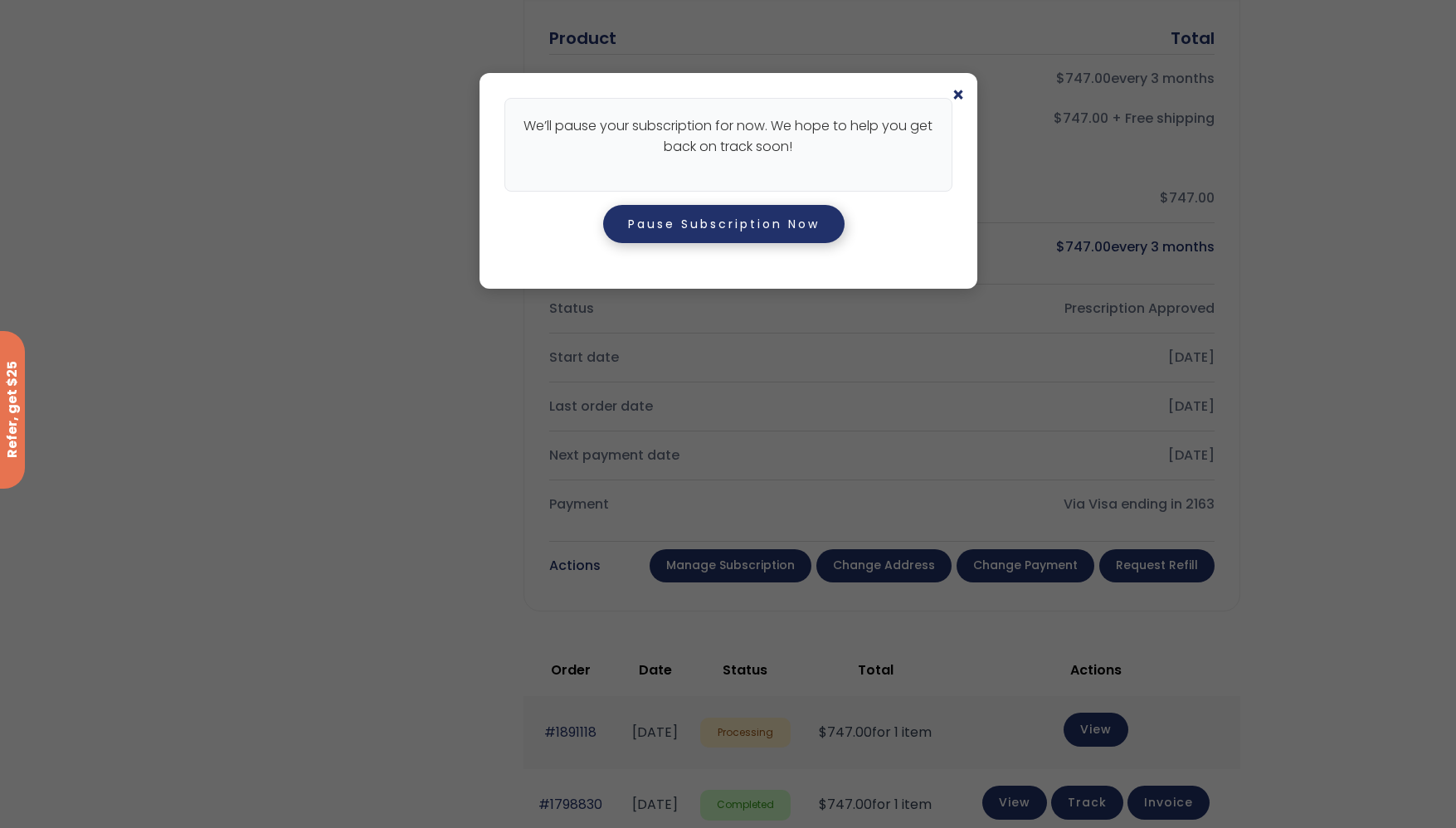
click at [766, 225] on button "Pause Subscription Now" at bounding box center [723, 224] width 241 height 38
